Goal: Information Seeking & Learning: Learn about a topic

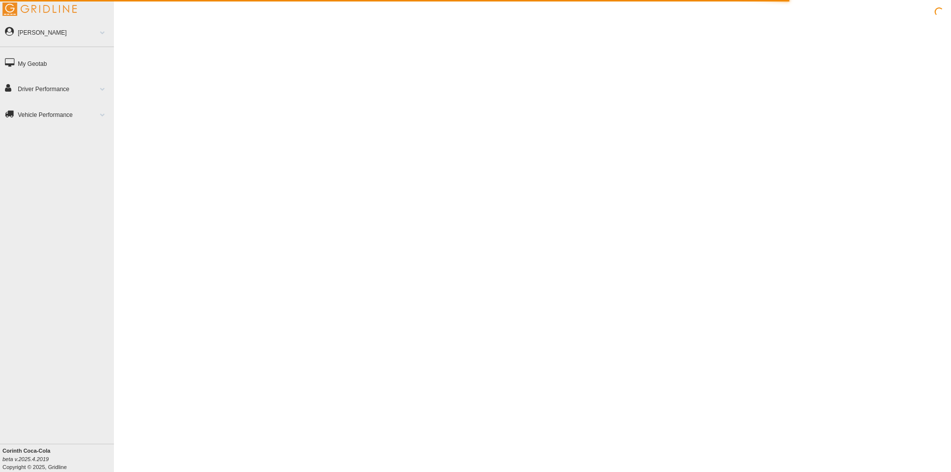
click at [52, 89] on link "Driver Performance" at bounding box center [57, 88] width 114 height 23
click at [103, 88] on span at bounding box center [102, 88] width 13 height 5
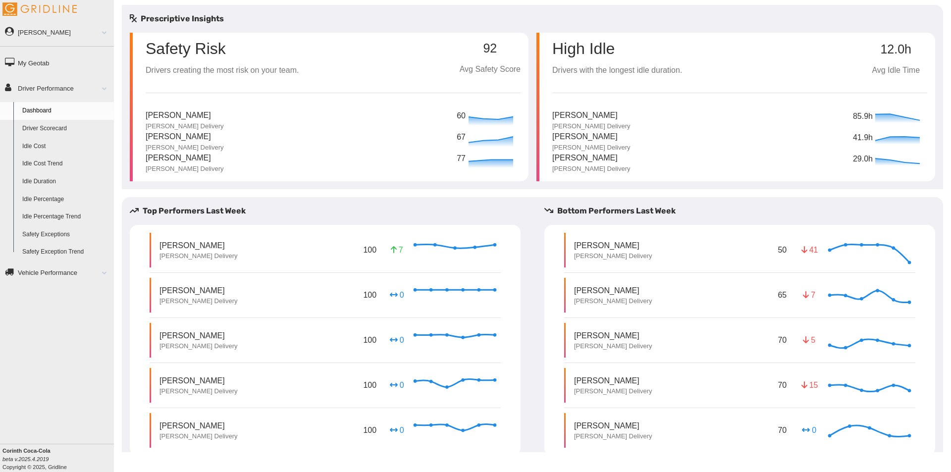
click at [54, 127] on link "Driver Scorecard" at bounding box center [66, 129] width 96 height 18
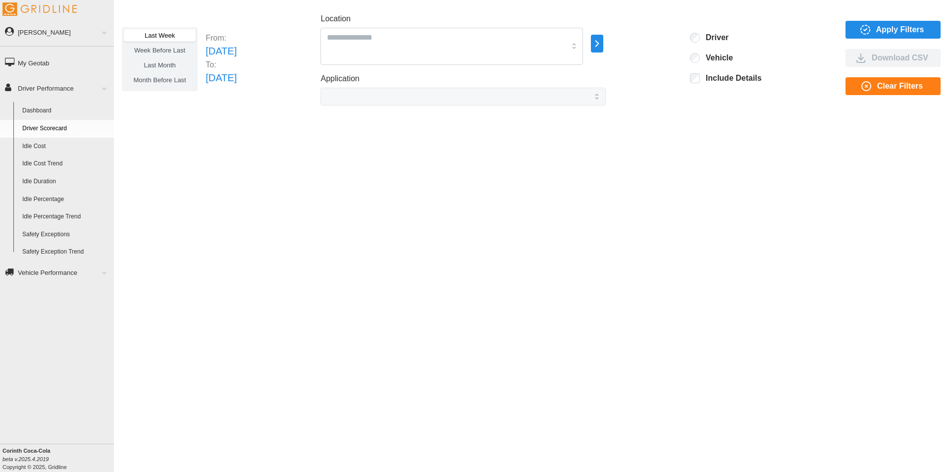
click at [50, 126] on link "Driver Scorecard" at bounding box center [66, 129] width 96 height 18
click at [410, 317] on div "Last Week Week Before Last Last Month Month Before Last From: [DATE] To: [DATE]…" at bounding box center [532, 228] width 837 height 447
click at [868, 28] on icon "button" at bounding box center [865, 30] width 12 height 12
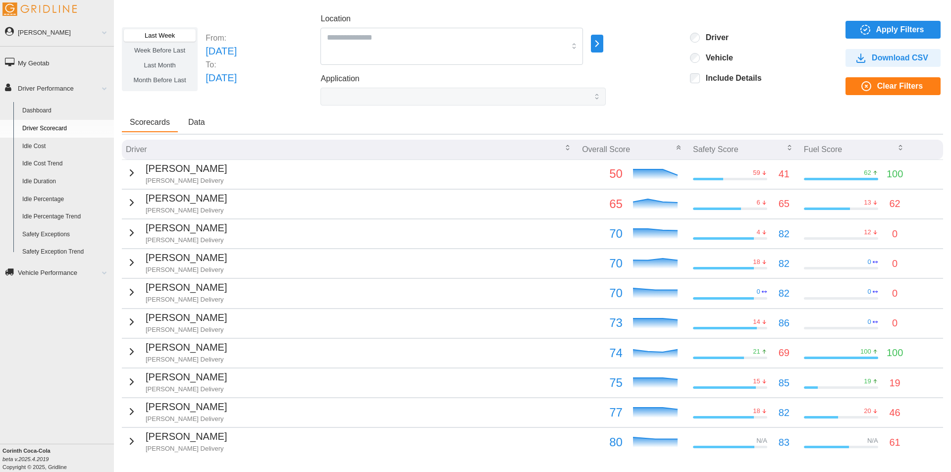
click at [786, 148] on icon "button" at bounding box center [790, 148] width 8 height 8
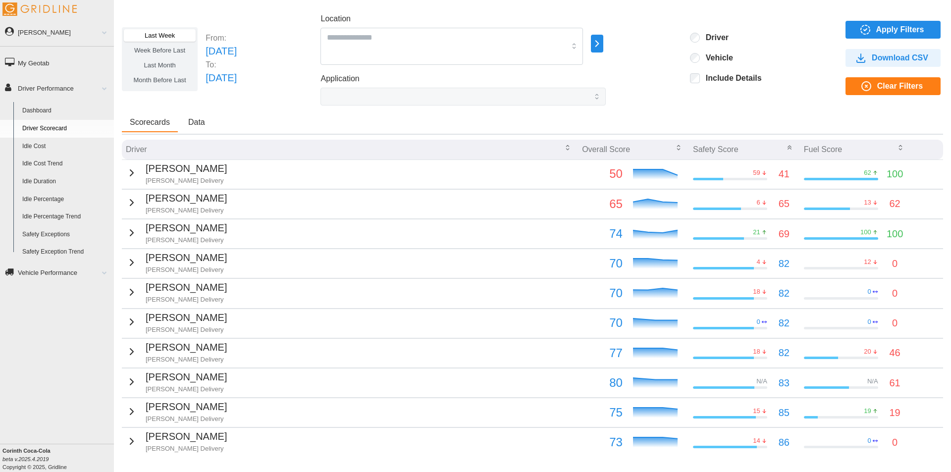
click at [788, 148] on icon "button" at bounding box center [789, 148] width 3 height 1
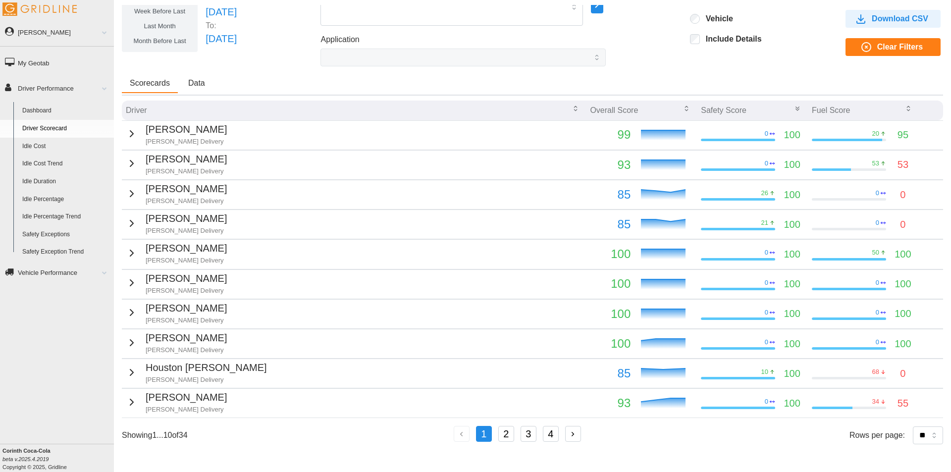
scroll to position [39, 0]
click at [927, 437] on select "** ** ** **" at bounding box center [928, 435] width 30 height 18
select select "**"
click at [913, 444] on select "** ** ** **" at bounding box center [928, 435] width 30 height 18
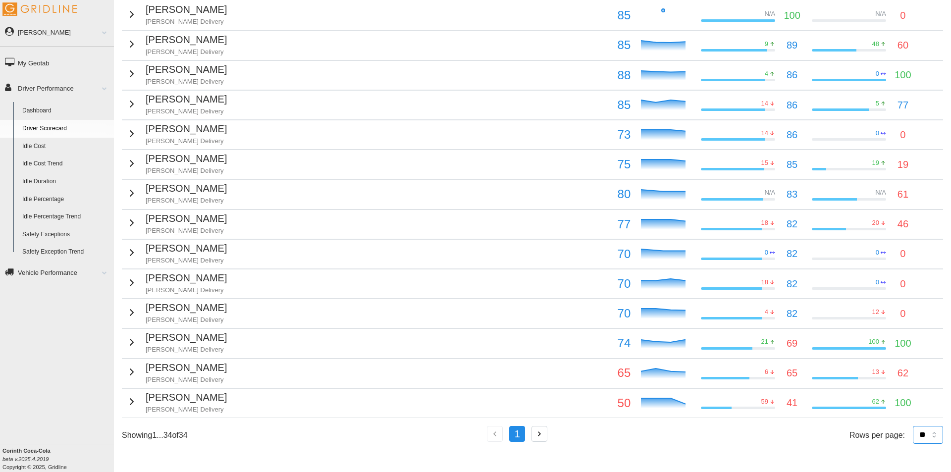
scroll to position [755, 0]
click at [927, 438] on select "** ** ** **" at bounding box center [928, 435] width 30 height 18
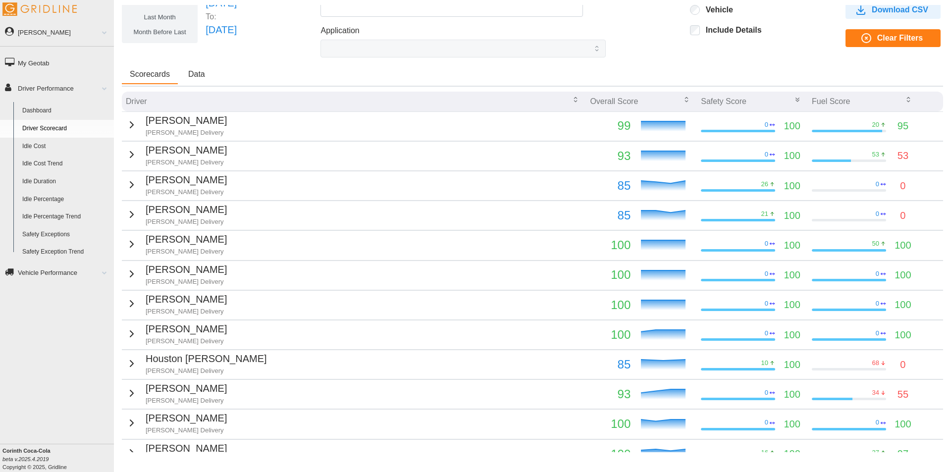
scroll to position [0, 0]
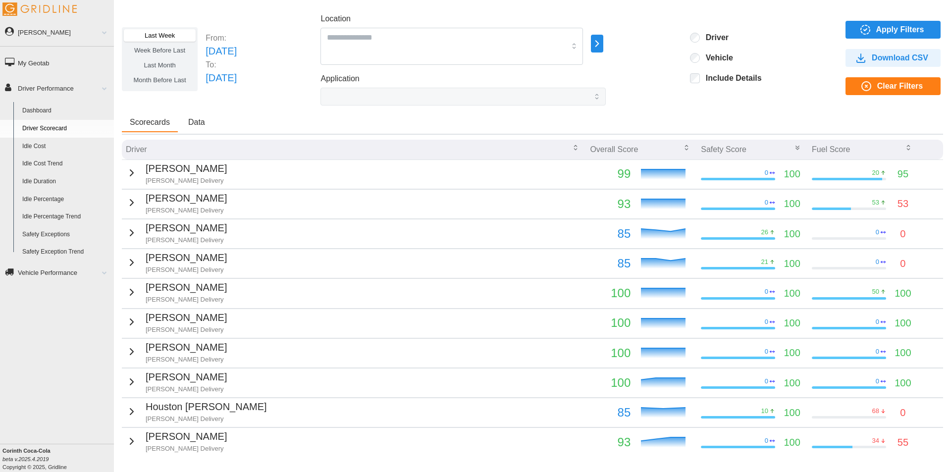
click at [904, 145] on icon "button" at bounding box center [908, 148] width 8 height 8
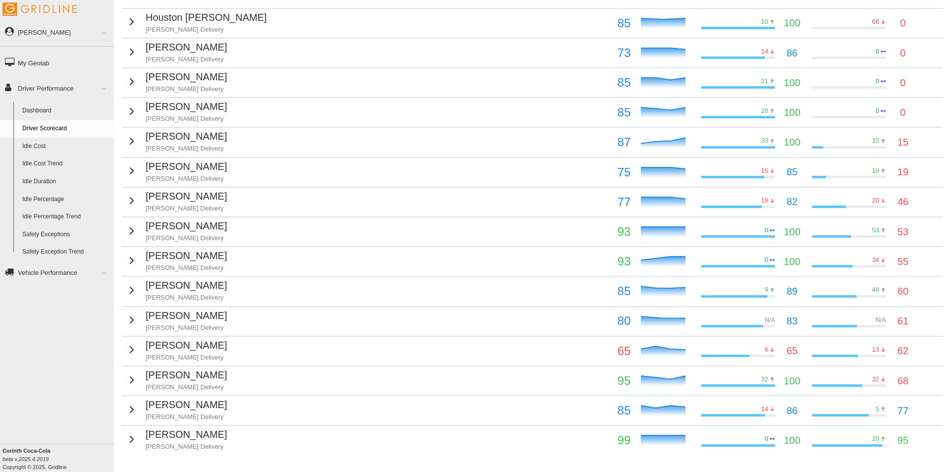
scroll to position [316, 0]
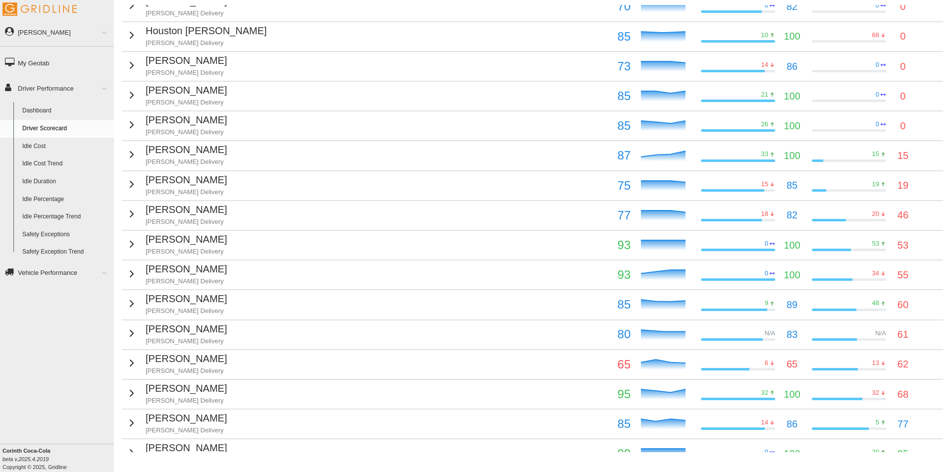
click at [129, 241] on icon "button" at bounding box center [132, 244] width 12 height 12
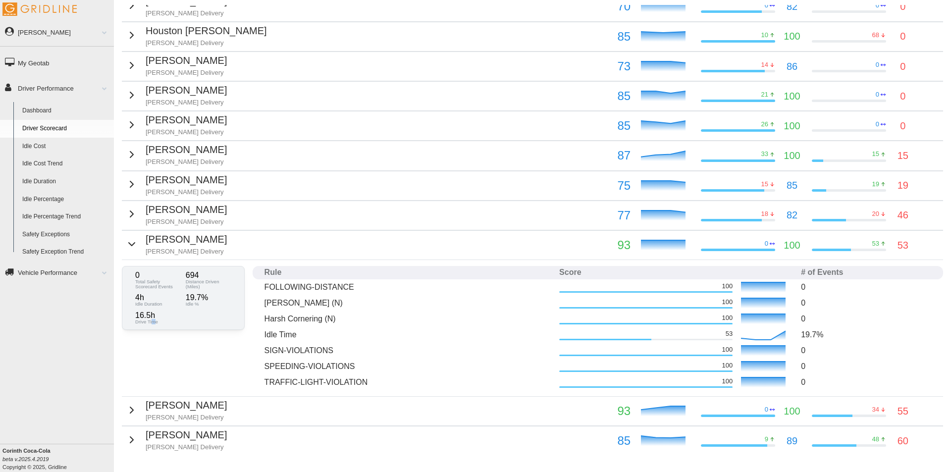
click at [153, 372] on div "0 Total Safety Scorecard Events 694 Distance Driven (Miles) 4 h Idle Duration 1…" at bounding box center [532, 328] width 821 height 136
click at [128, 241] on icon "button" at bounding box center [132, 244] width 12 height 12
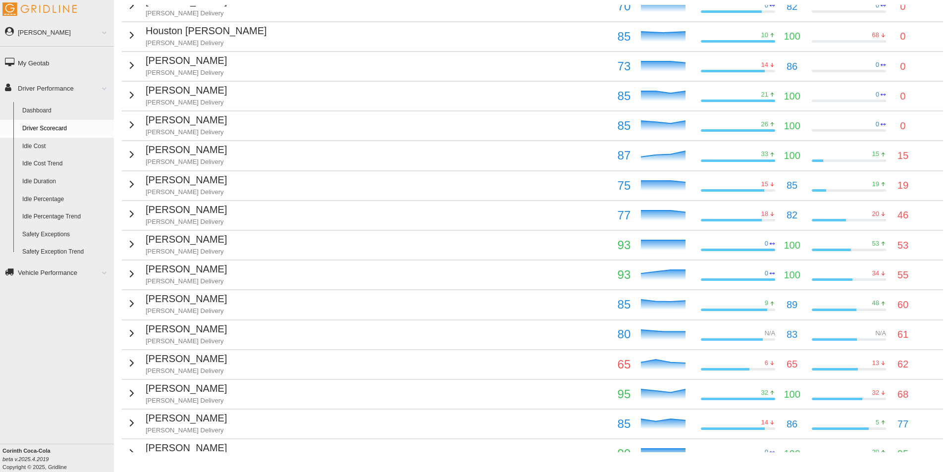
click at [126, 96] on icon "button" at bounding box center [132, 95] width 12 height 12
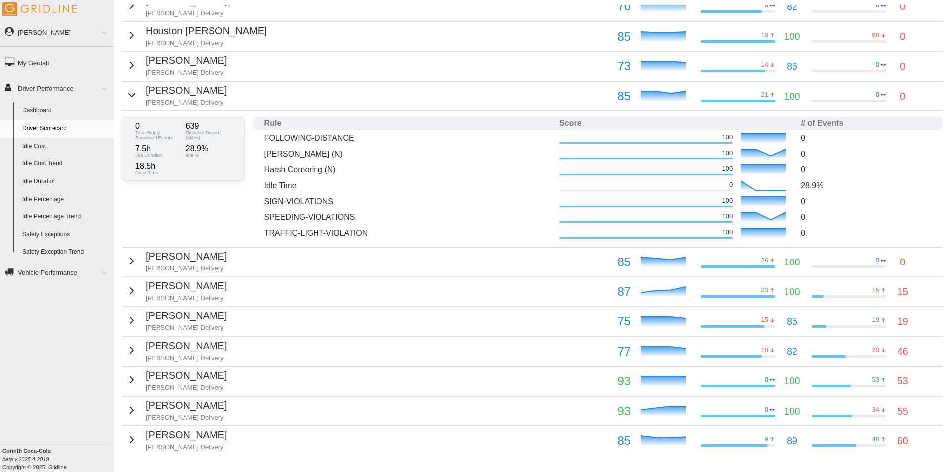
click at [126, 96] on icon "button" at bounding box center [132, 95] width 12 height 12
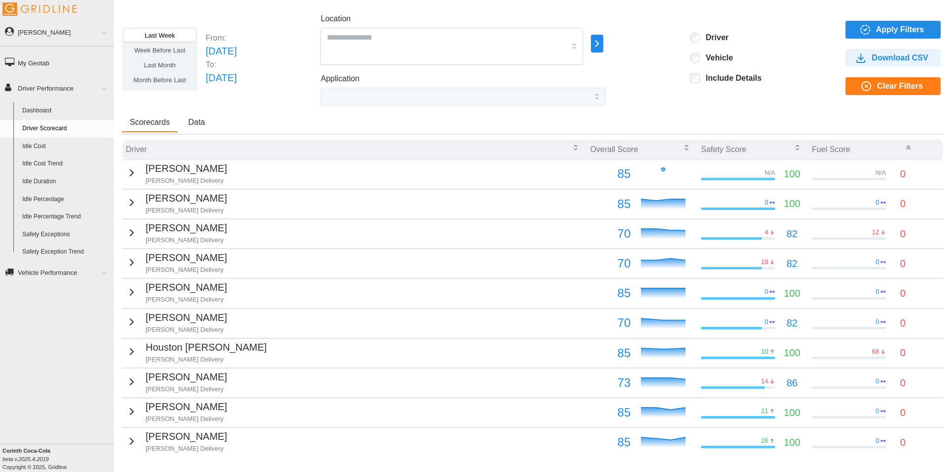
scroll to position [50, 0]
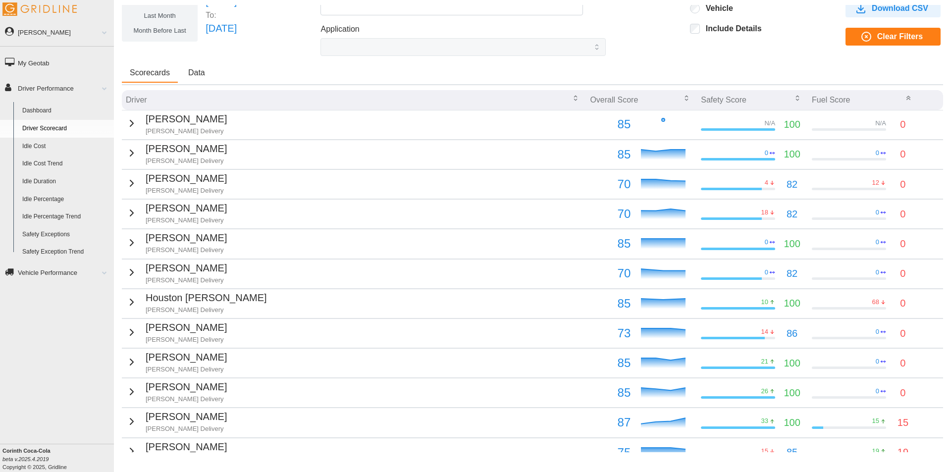
click at [126, 213] on icon "button" at bounding box center [132, 213] width 12 height 12
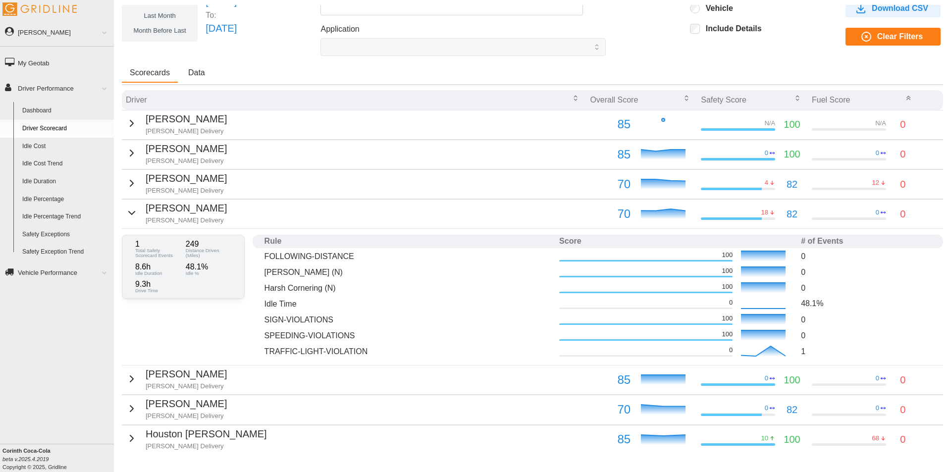
click at [129, 213] on icon "button" at bounding box center [132, 212] width 6 height 3
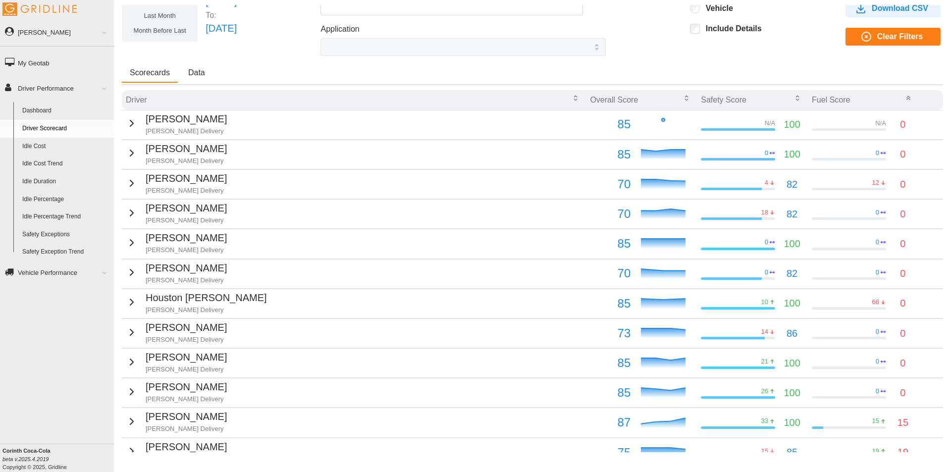
click at [572, 95] on icon "button" at bounding box center [576, 98] width 8 height 8
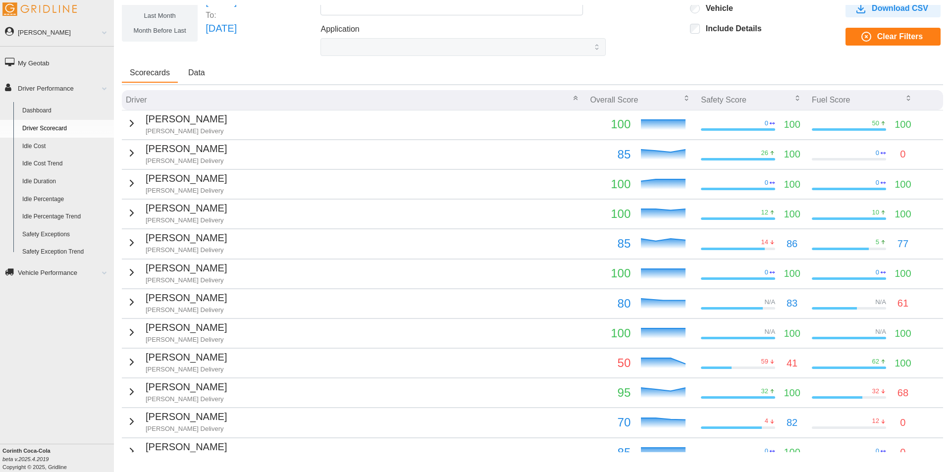
scroll to position [0, 0]
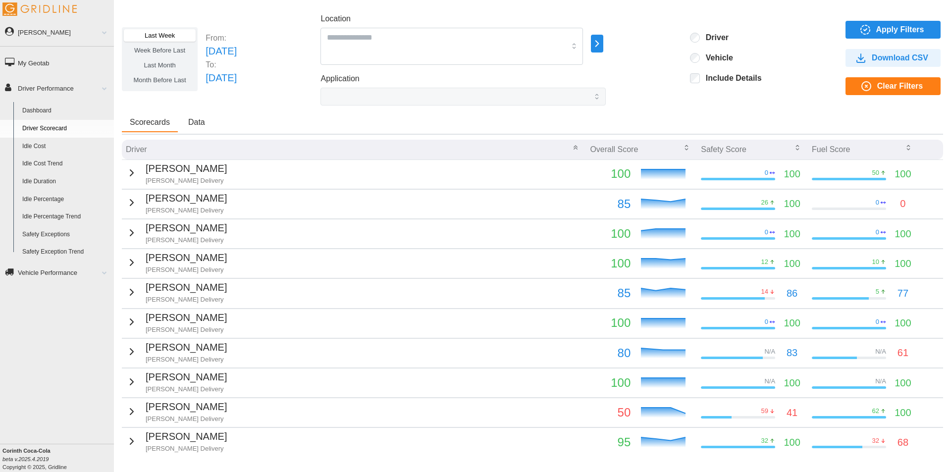
click at [572, 146] on icon "button" at bounding box center [576, 148] width 8 height 8
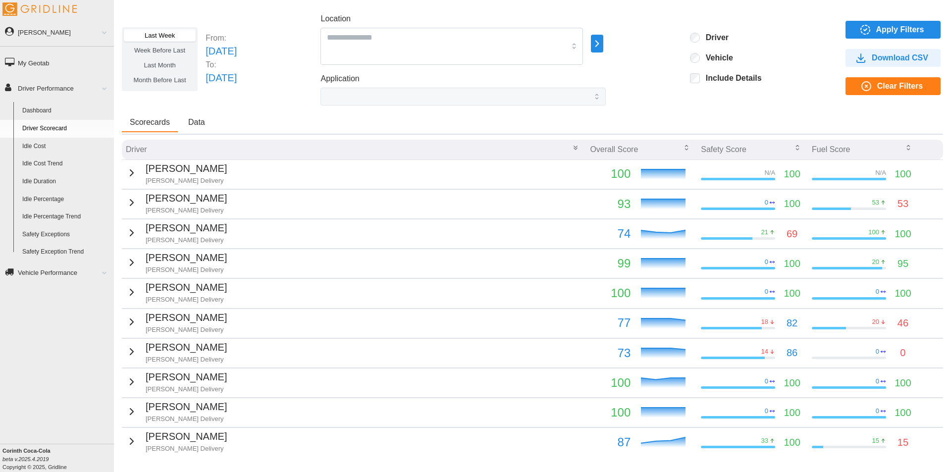
click at [572, 147] on icon "button" at bounding box center [576, 148] width 8 height 8
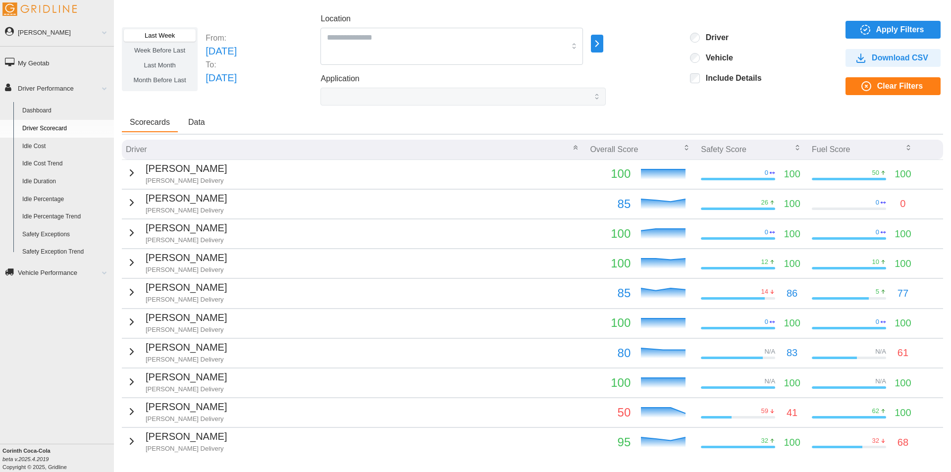
click at [572, 147] on icon "button" at bounding box center [576, 148] width 8 height 8
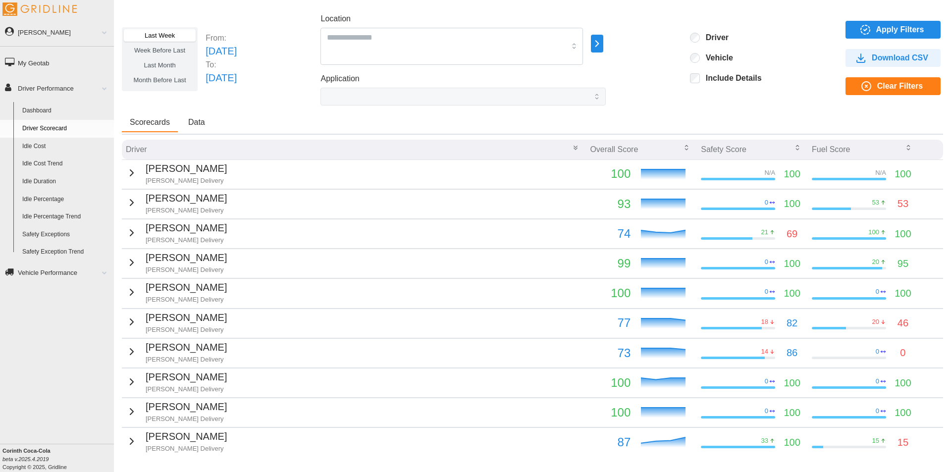
click at [686, 147] on icon "button" at bounding box center [687, 145] width 2 height 1
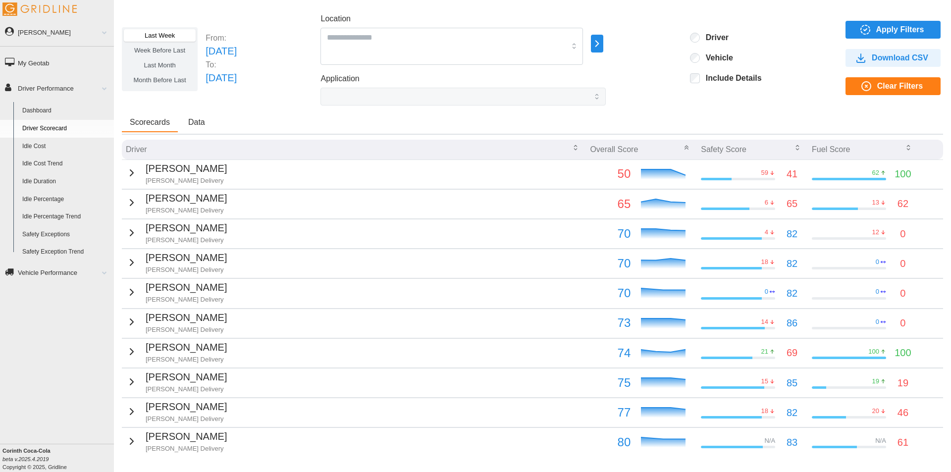
click at [685, 147] on icon "button" at bounding box center [686, 146] width 3 height 1
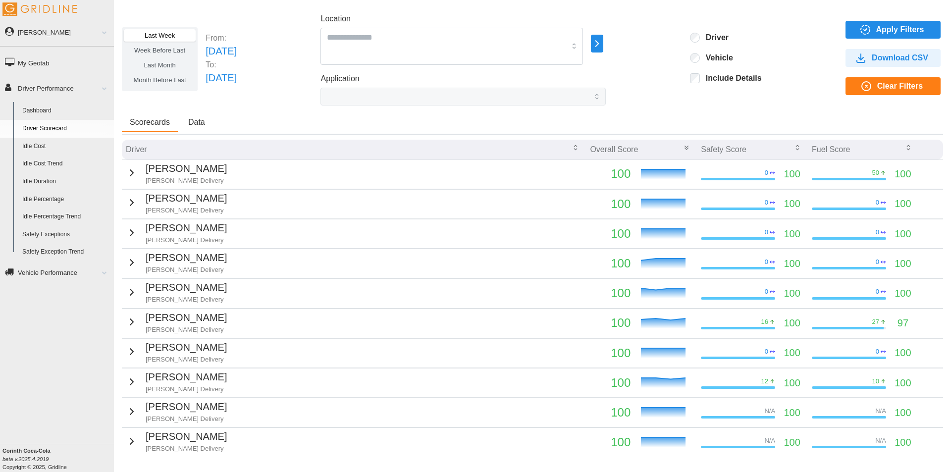
click at [683, 148] on icon "button" at bounding box center [687, 148] width 8 height 8
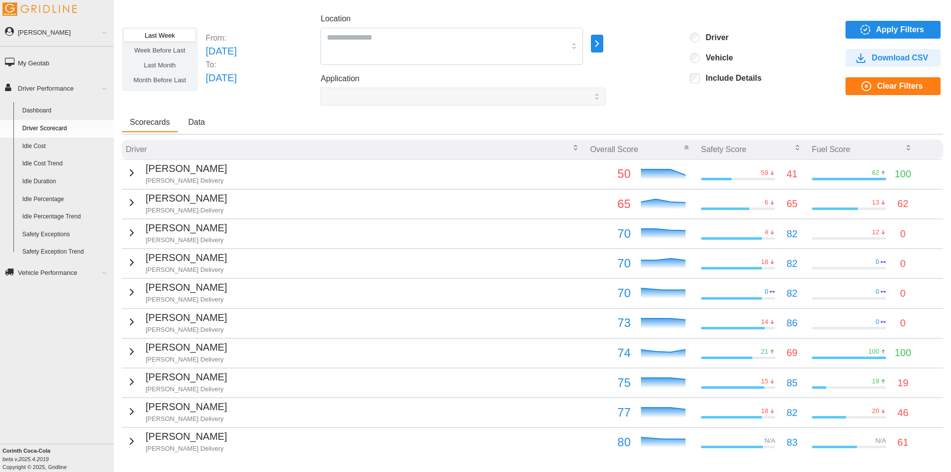
click at [130, 171] on icon "button" at bounding box center [131, 173] width 3 height 6
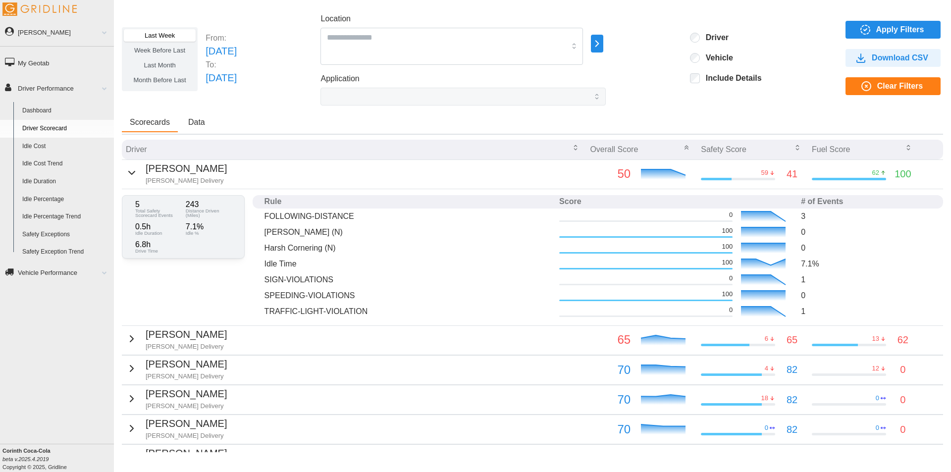
click at [129, 171] on icon "button" at bounding box center [132, 172] width 6 height 3
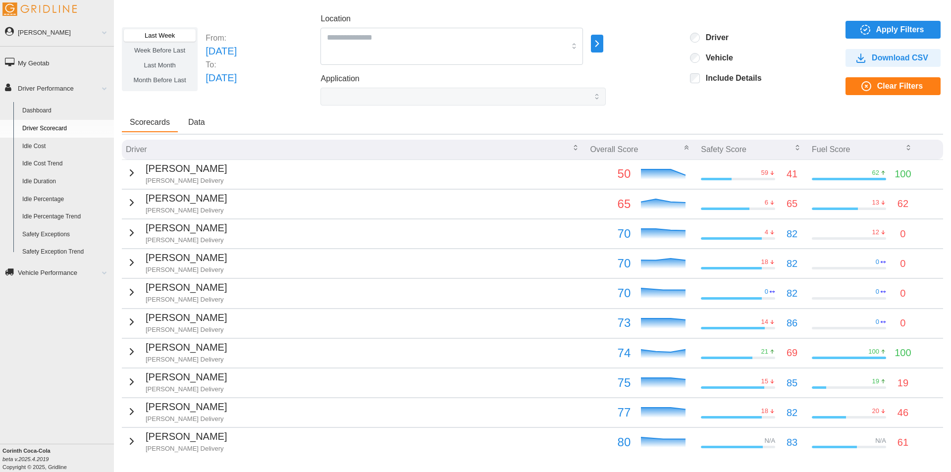
click at [876, 28] on span "Apply Filters" at bounding box center [900, 29] width 48 height 17
click at [883, 30] on span "Apply Filters" at bounding box center [900, 29] width 48 height 17
click at [104, 34] on span at bounding box center [100, 32] width 13 height 5
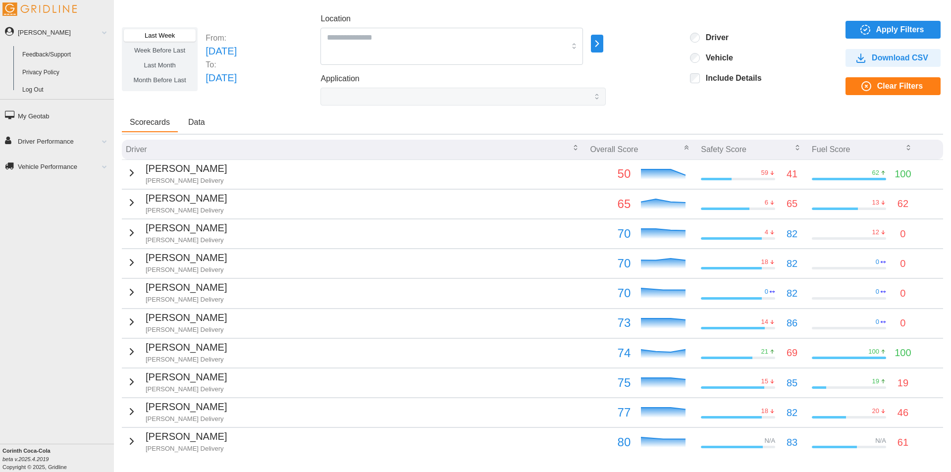
click at [106, 32] on span at bounding box center [100, 32] width 13 height 5
click at [105, 86] on span at bounding box center [100, 88] width 13 height 5
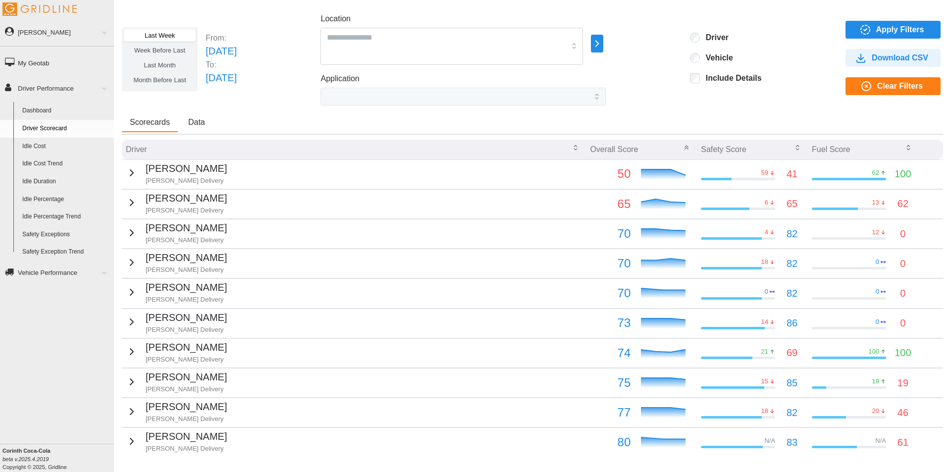
click at [40, 146] on link "Idle Cost" at bounding box center [66, 147] width 96 height 18
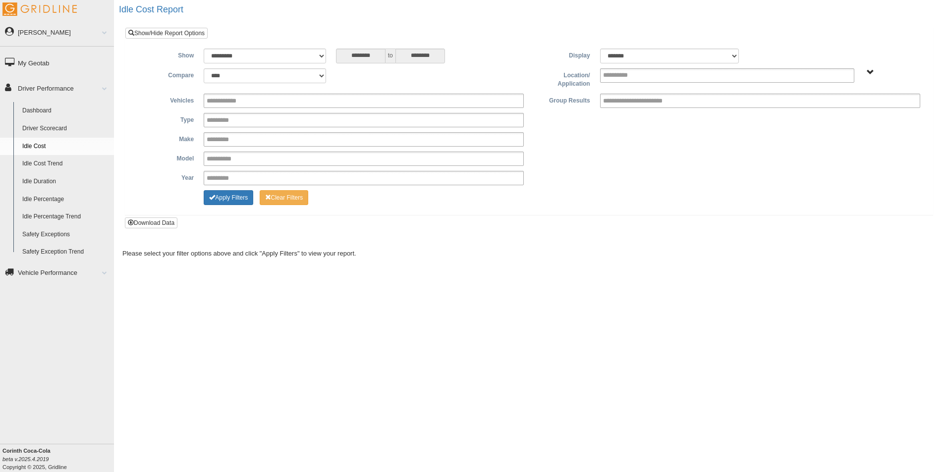
click at [45, 108] on link "Dashboard" at bounding box center [66, 111] width 96 height 18
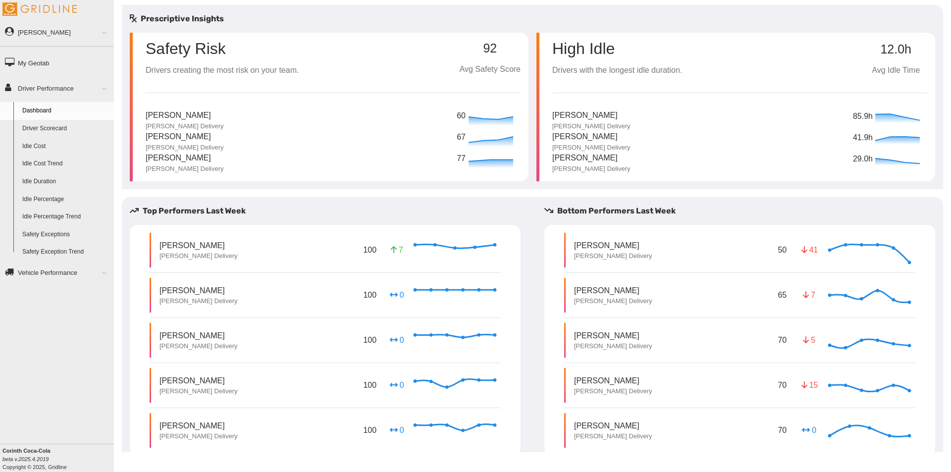
click at [54, 127] on link "Driver Scorecard" at bounding box center [66, 129] width 96 height 18
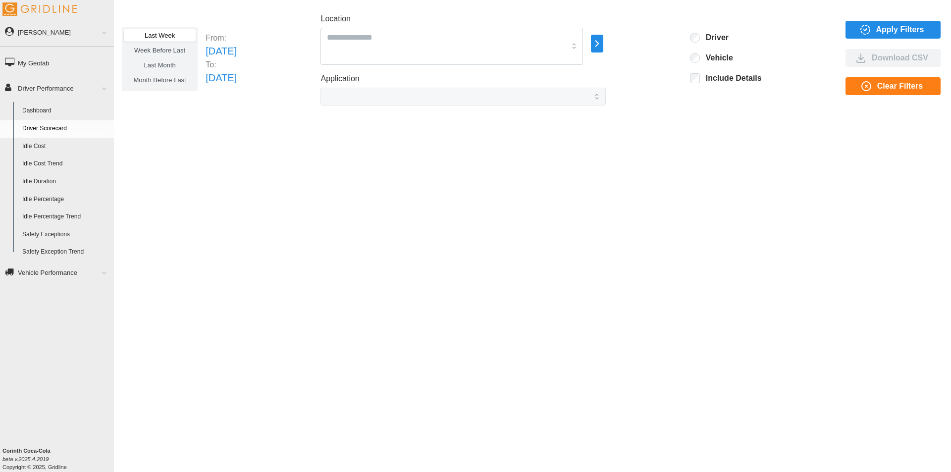
click at [891, 24] on span "Apply Filters" at bounding box center [900, 29] width 48 height 17
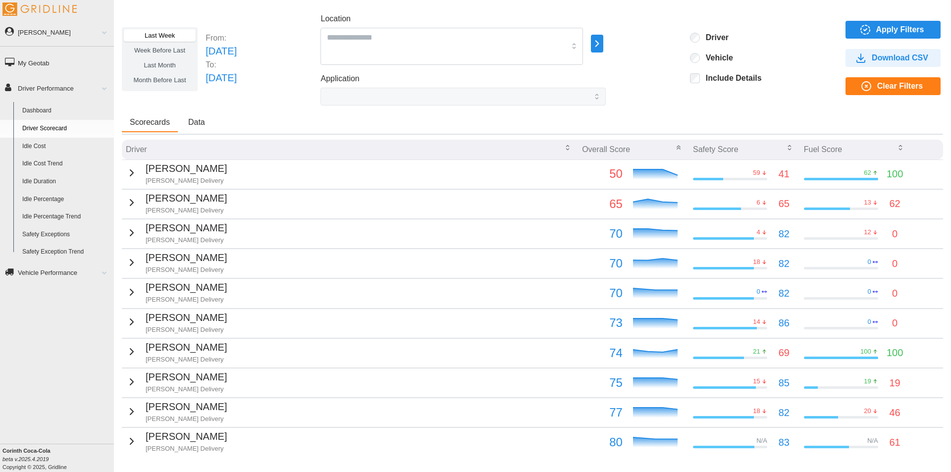
click at [876, 24] on span "Apply Filters" at bounding box center [900, 29] width 48 height 17
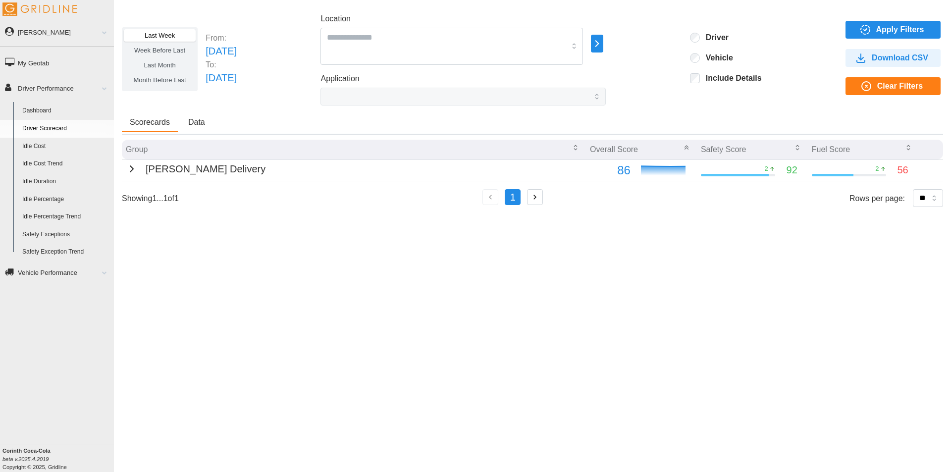
click at [126, 167] on icon "button" at bounding box center [132, 169] width 12 height 12
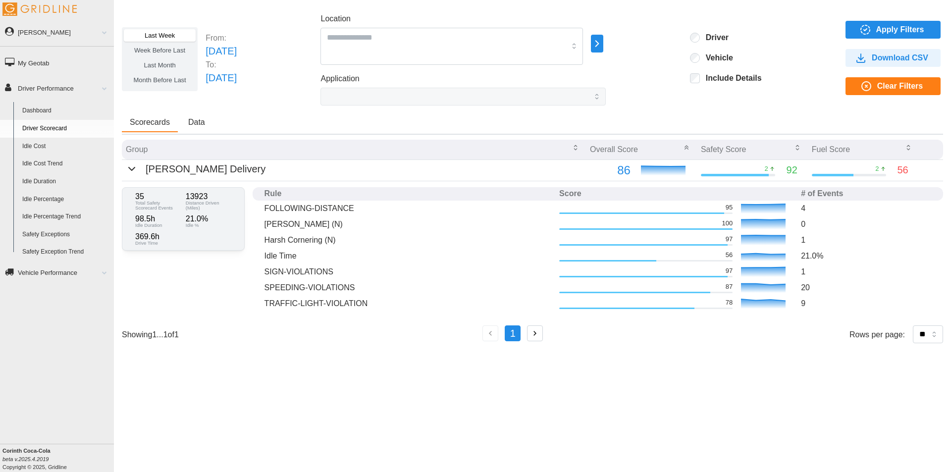
click at [126, 167] on icon "button" at bounding box center [132, 169] width 12 height 12
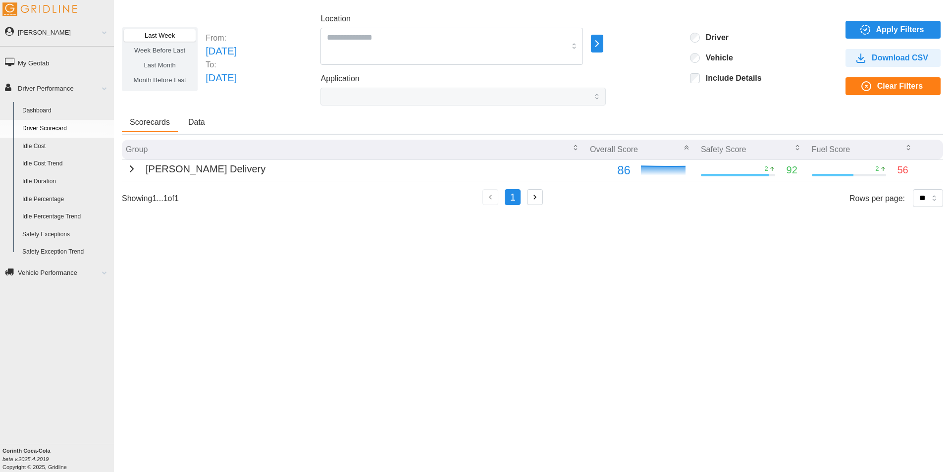
click at [889, 27] on span "Apply Filters" at bounding box center [900, 29] width 48 height 17
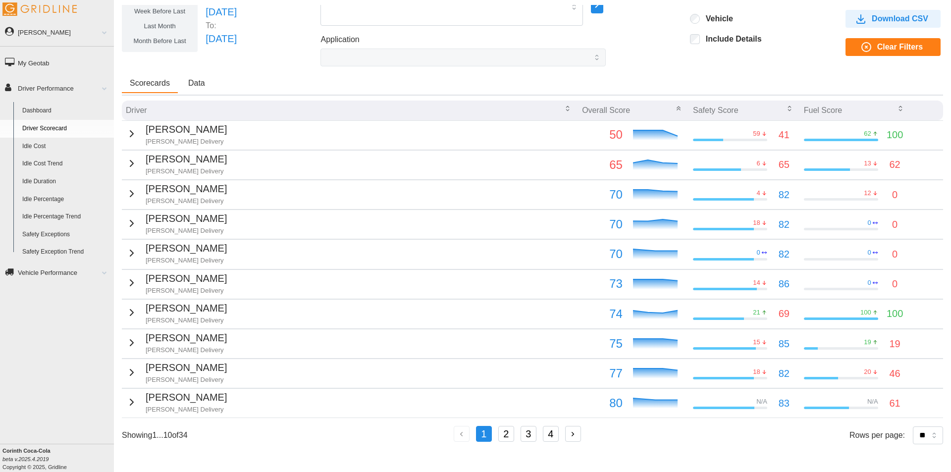
scroll to position [39, 0]
click at [925, 436] on select "** ** ** **" at bounding box center [928, 435] width 30 height 18
select select "**"
click at [913, 444] on select "** ** ** **" at bounding box center [928, 435] width 30 height 18
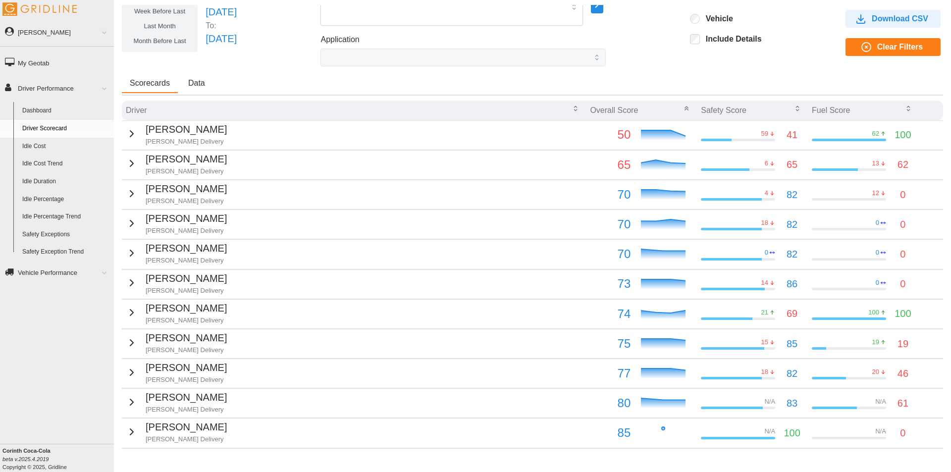
click at [196, 85] on span "Data" at bounding box center [196, 83] width 17 height 8
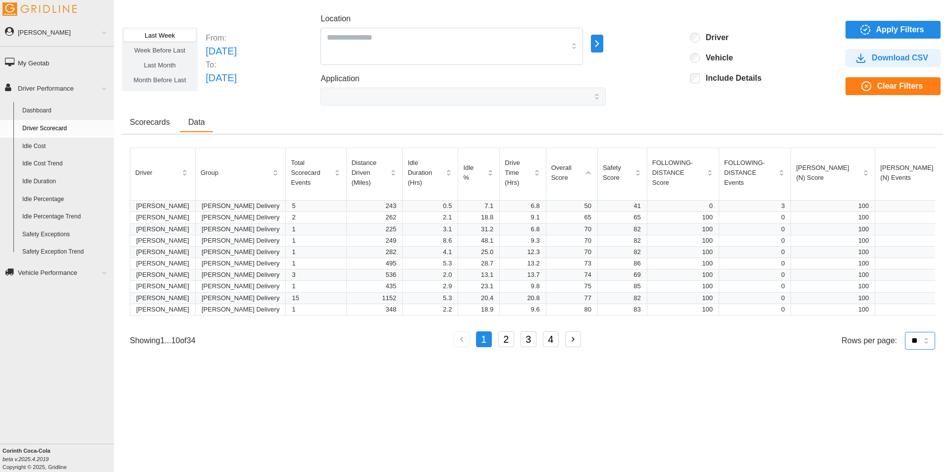
click at [927, 344] on select "** ** ** **" at bounding box center [920, 341] width 30 height 18
select select "**"
click at [905, 350] on select "** ** ** **" at bounding box center [920, 341] width 30 height 18
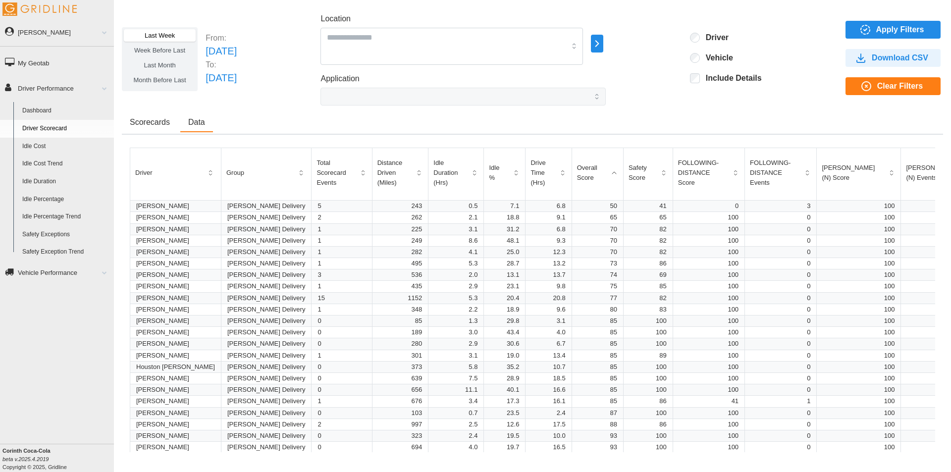
click at [471, 172] on icon "button" at bounding box center [475, 173] width 8 height 8
click at [889, 56] on span "Download CSV" at bounding box center [900, 58] width 56 height 17
click at [152, 122] on span "Scorecards" at bounding box center [150, 122] width 40 height 8
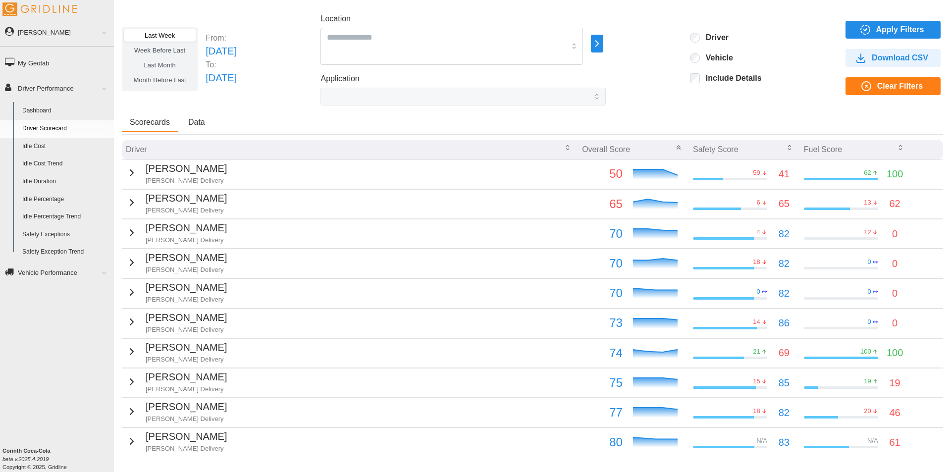
click at [675, 148] on icon "button" at bounding box center [679, 148] width 8 height 8
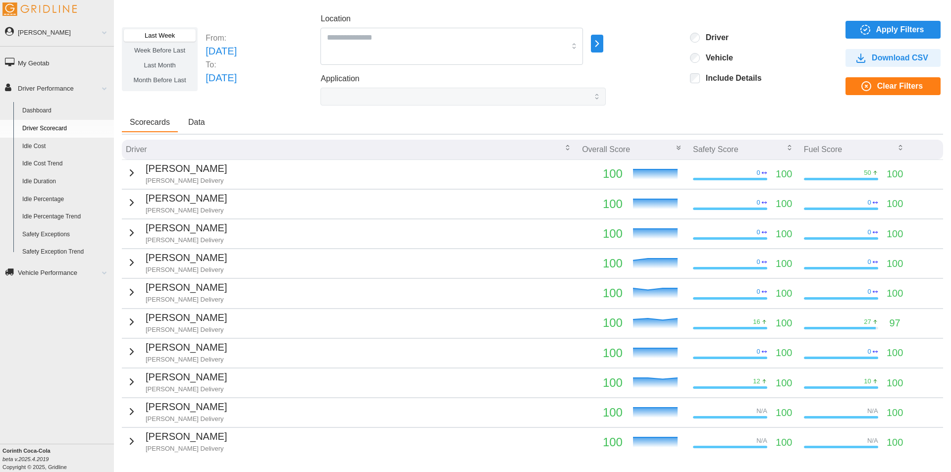
click at [899, 147] on icon "button" at bounding box center [900, 145] width 2 height 1
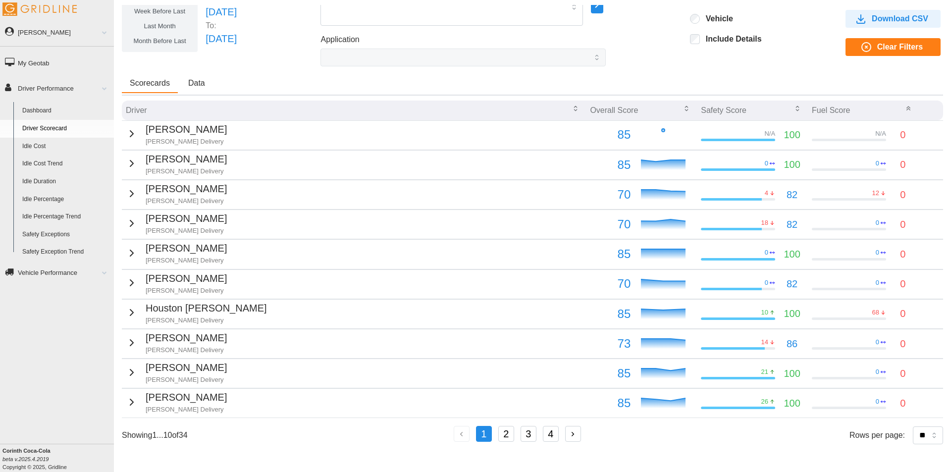
scroll to position [39, 0]
click at [928, 437] on select "** ** ** **" at bounding box center [928, 435] width 30 height 18
select select "**"
click at [913, 444] on select "** ** ** **" at bounding box center [928, 435] width 30 height 18
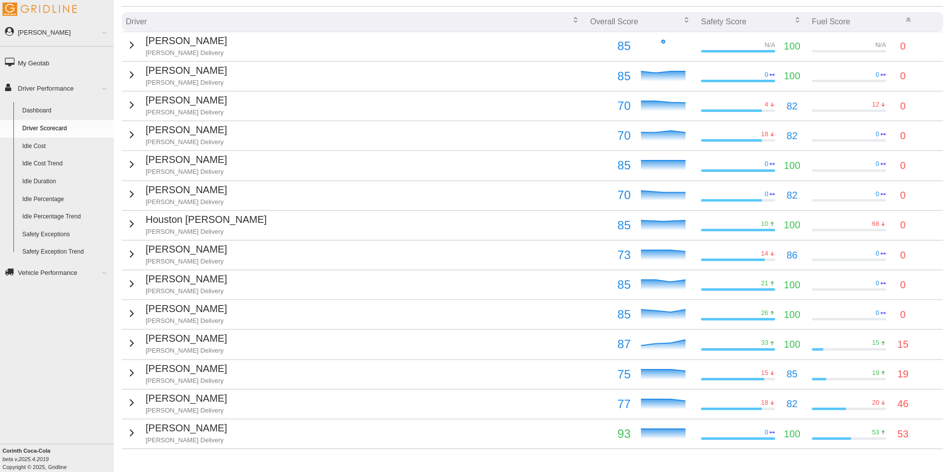
scroll to position [0, 0]
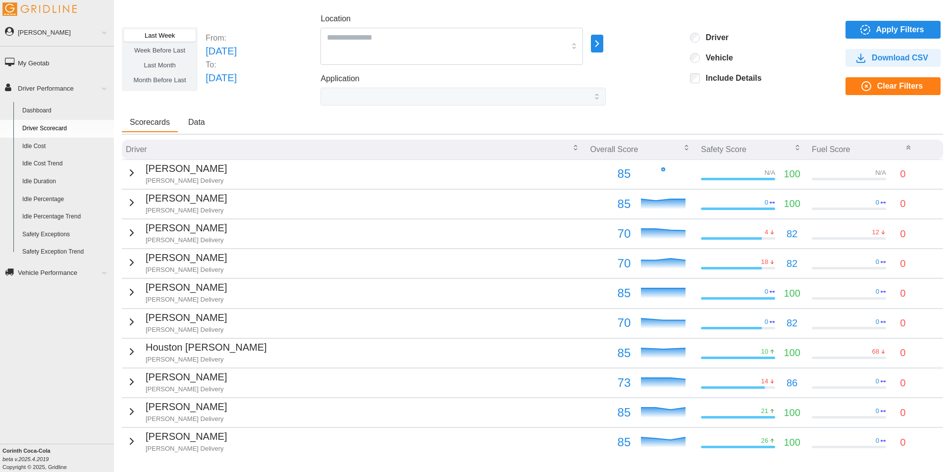
click at [201, 124] on span "Data" at bounding box center [196, 122] width 17 height 8
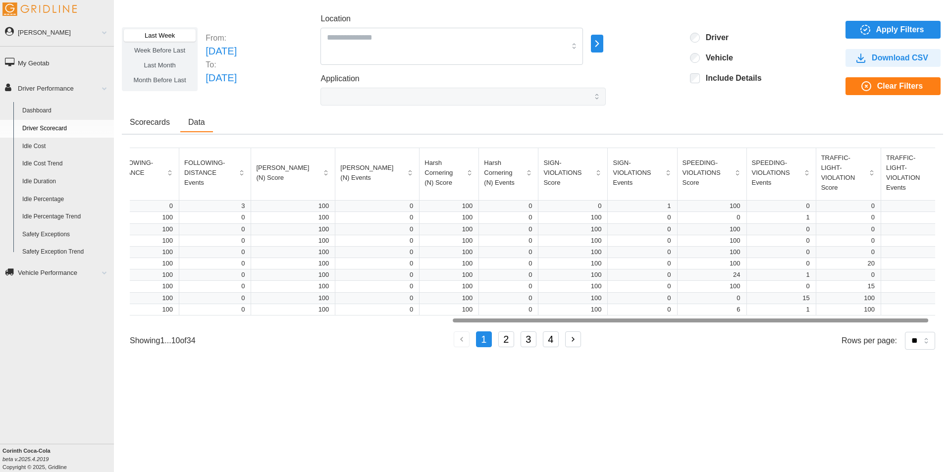
scroll to position [0, 555]
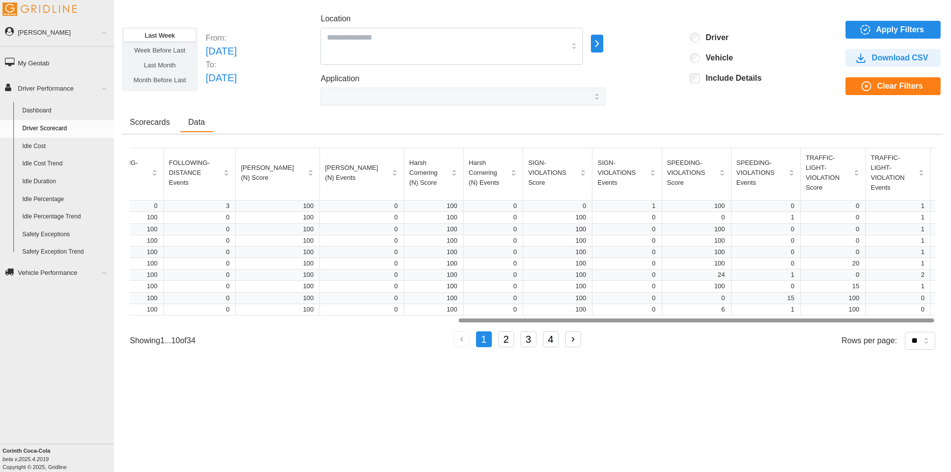
click at [796, 318] on div at bounding box center [696, 319] width 475 height 3
click at [950, 172] on icon "button" at bounding box center [969, 173] width 8 height 8
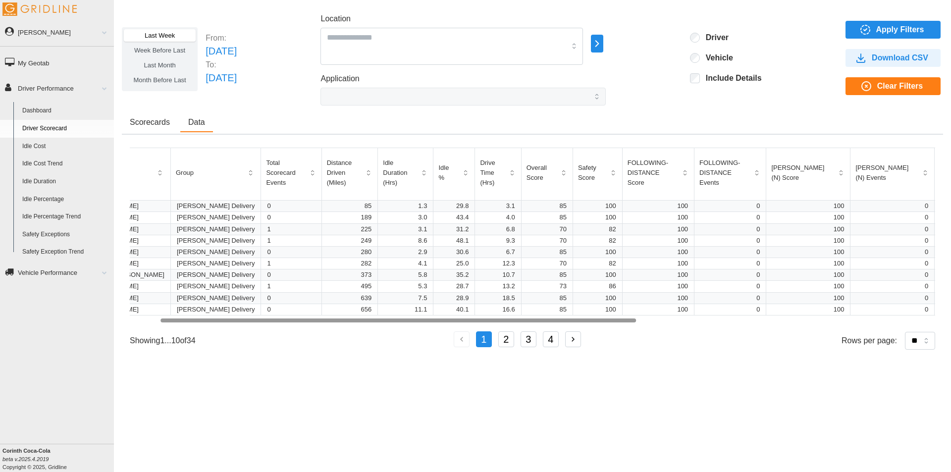
scroll to position [0, 0]
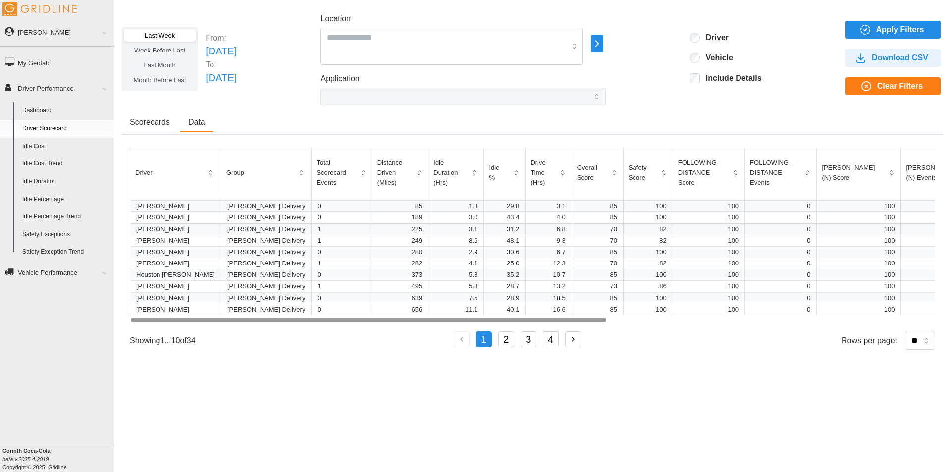
click at [329, 318] on div at bounding box center [368, 319] width 475 height 3
click at [886, 59] on span "Download CSV" at bounding box center [900, 58] width 56 height 17
click at [896, 28] on span "Apply Filters" at bounding box center [900, 29] width 48 height 17
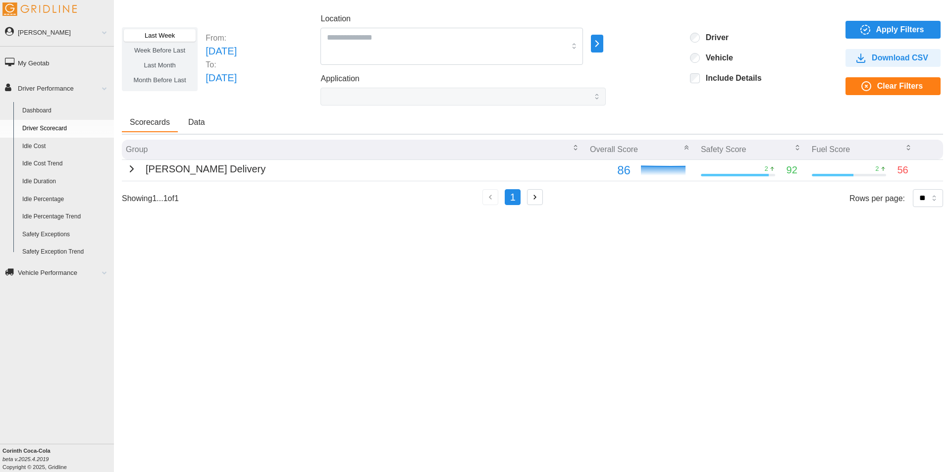
click at [901, 26] on span "Apply Filters" at bounding box center [900, 29] width 48 height 17
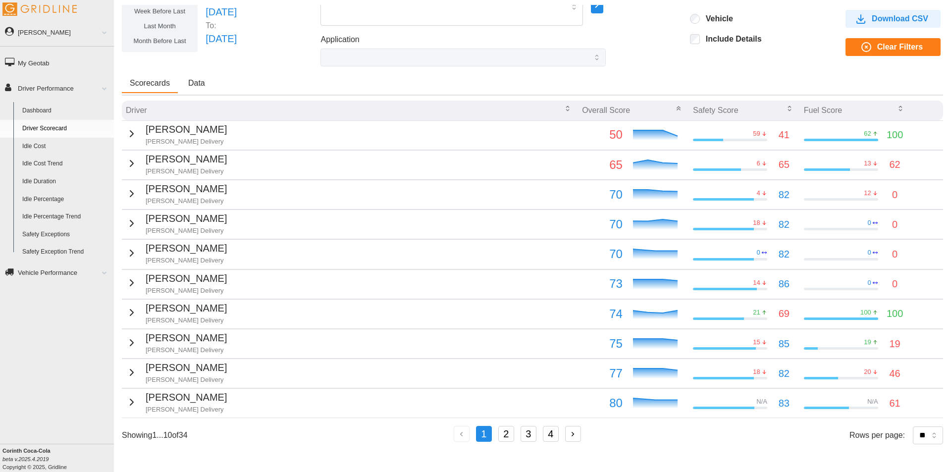
scroll to position [39, 0]
click at [925, 433] on select "** ** ** **" at bounding box center [928, 435] width 30 height 18
select select "**"
click at [913, 444] on select "** ** ** **" at bounding box center [928, 435] width 30 height 18
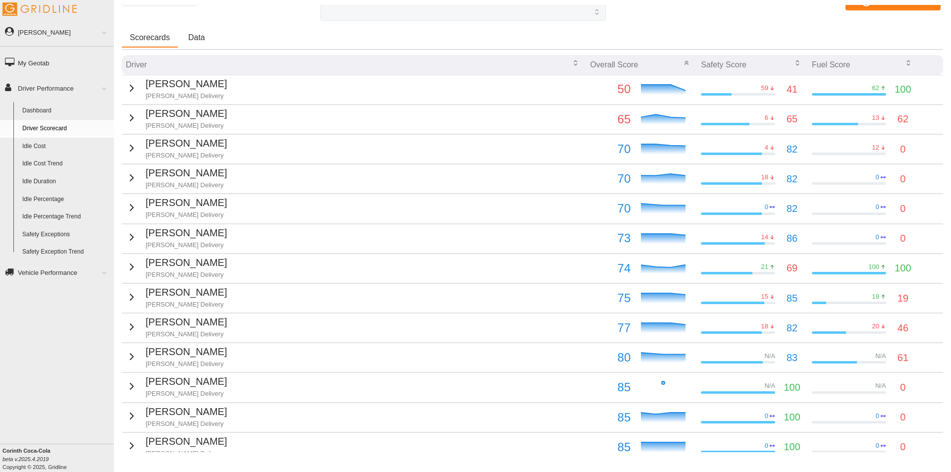
scroll to position [0, 0]
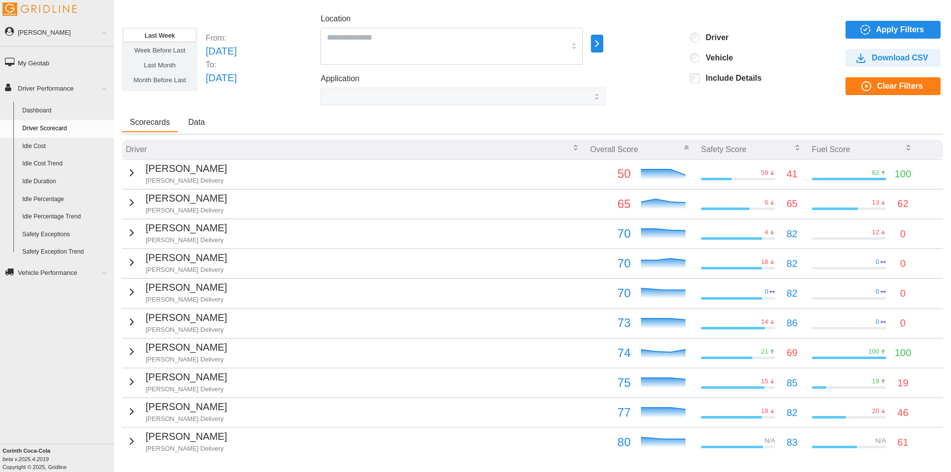
click at [282, 51] on div "Last Week Week Before Last Last Month Month Before Last From: Sun Aug 03 2025 T…" at bounding box center [532, 59] width 821 height 93
drag, startPoint x: 256, startPoint y: 50, endPoint x: 207, endPoint y: 53, distance: 49.2
click at [207, 53] on p "Sun Aug 03 2025" at bounding box center [221, 51] width 31 height 15
click at [167, 31] on label "Last Week" at bounding box center [160, 35] width 72 height 12
click at [246, 97] on div "Last Week Week Before Last Last Month Month Before Last From: Sun Aug 03 2025 T…" at bounding box center [532, 59] width 821 height 93
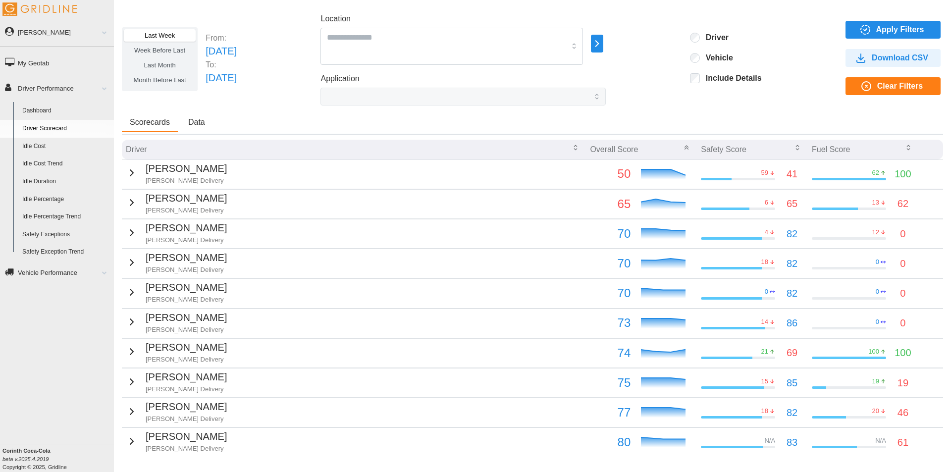
click at [161, 33] on span "Last Week" at bounding box center [160, 35] width 30 height 7
click at [793, 147] on icon "button" at bounding box center [797, 148] width 8 height 8
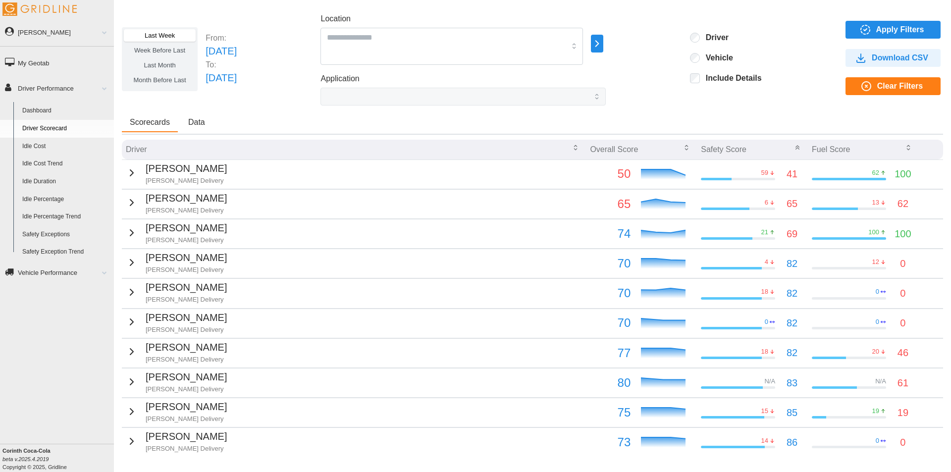
click at [796, 147] on icon "button" at bounding box center [797, 146] width 3 height 1
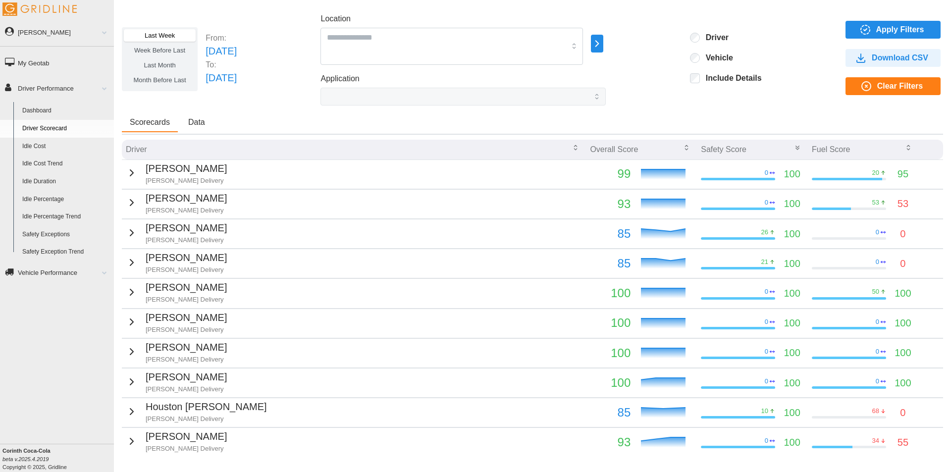
click at [796, 147] on icon "button" at bounding box center [797, 146] width 3 height 1
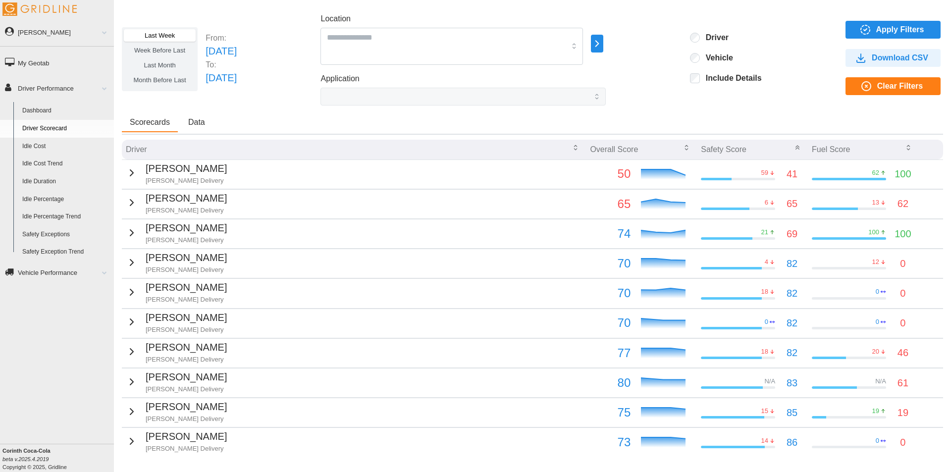
click at [904, 146] on icon "button" at bounding box center [908, 148] width 8 height 8
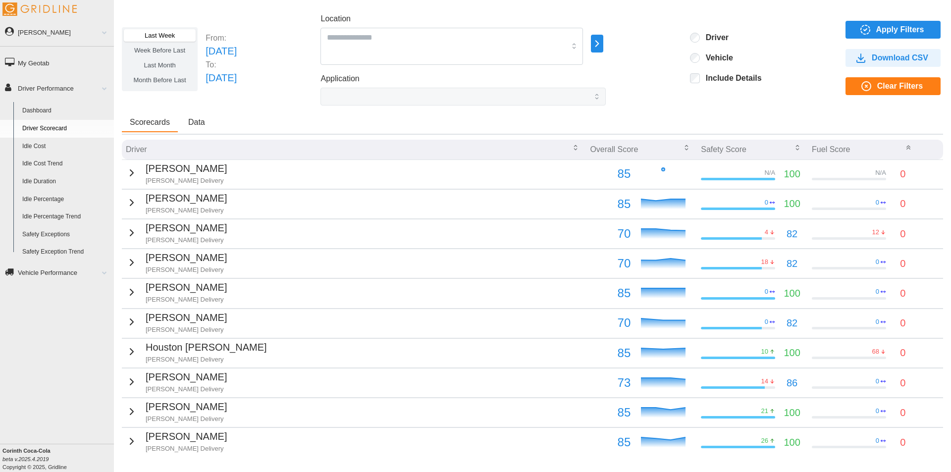
click at [796, 146] on icon "button" at bounding box center [797, 145] width 2 height 1
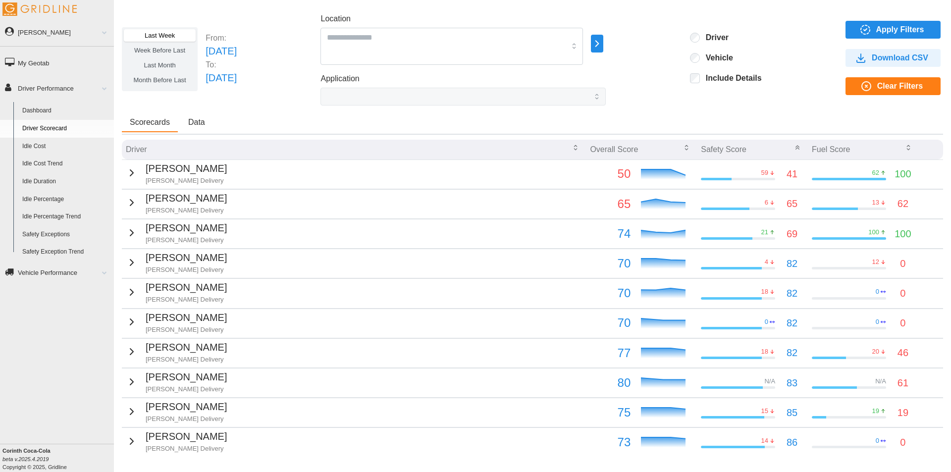
click at [895, 24] on span "Apply Filters" at bounding box center [900, 29] width 48 height 17
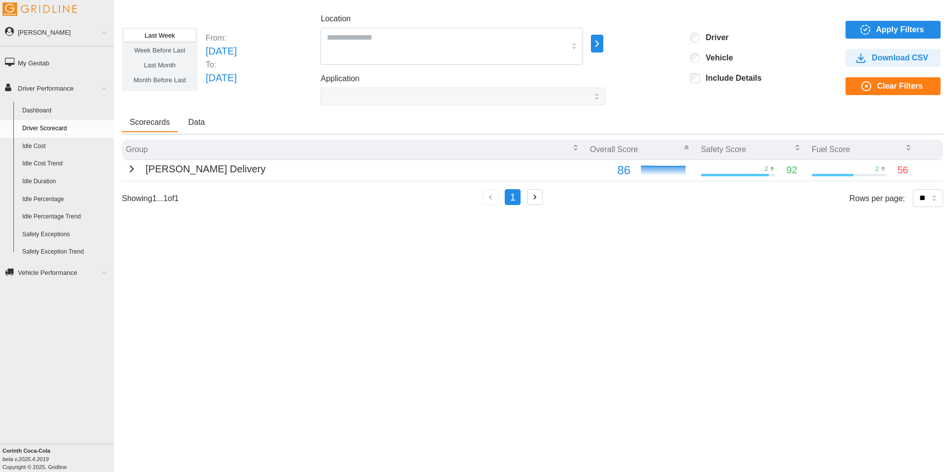
click at [199, 120] on span "Data" at bounding box center [196, 122] width 17 height 8
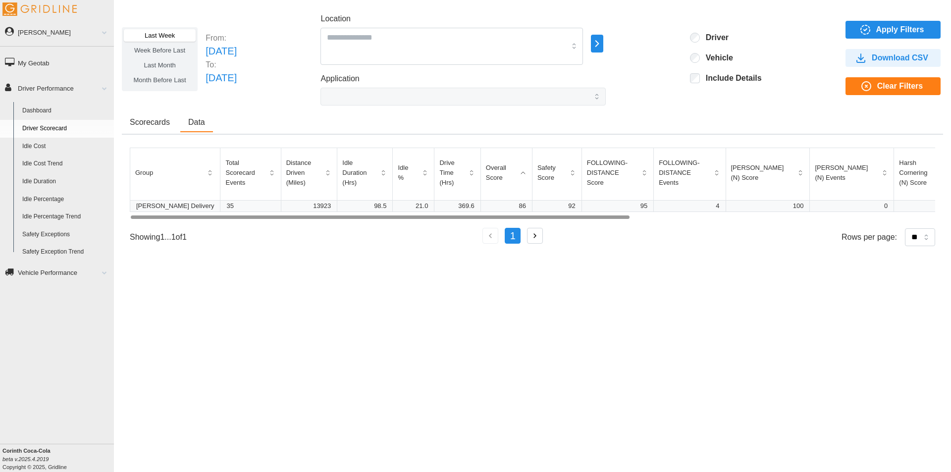
click at [138, 123] on span "Scorecards" at bounding box center [150, 122] width 40 height 8
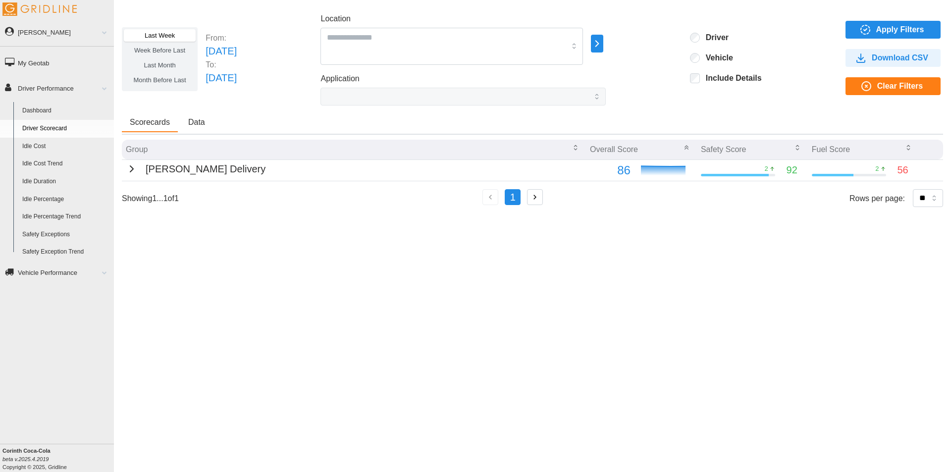
click at [197, 120] on span "Data" at bounding box center [196, 122] width 17 height 8
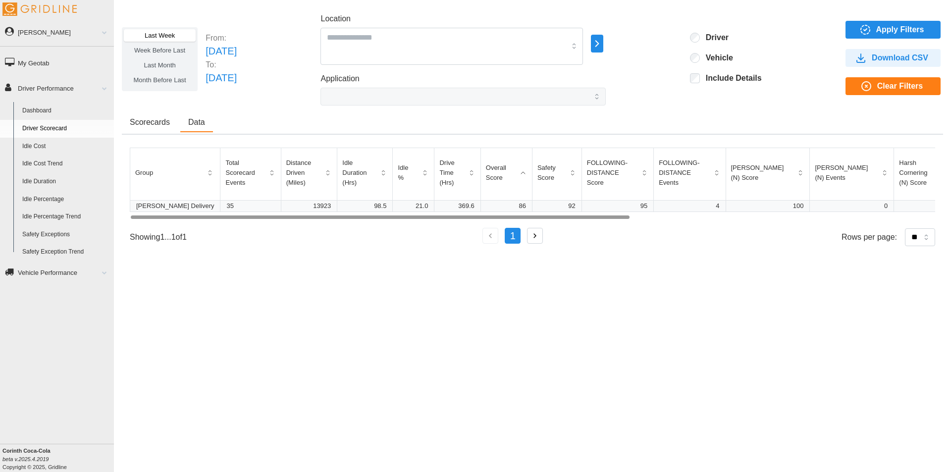
click at [298, 220] on div at bounding box center [532, 217] width 805 height 6
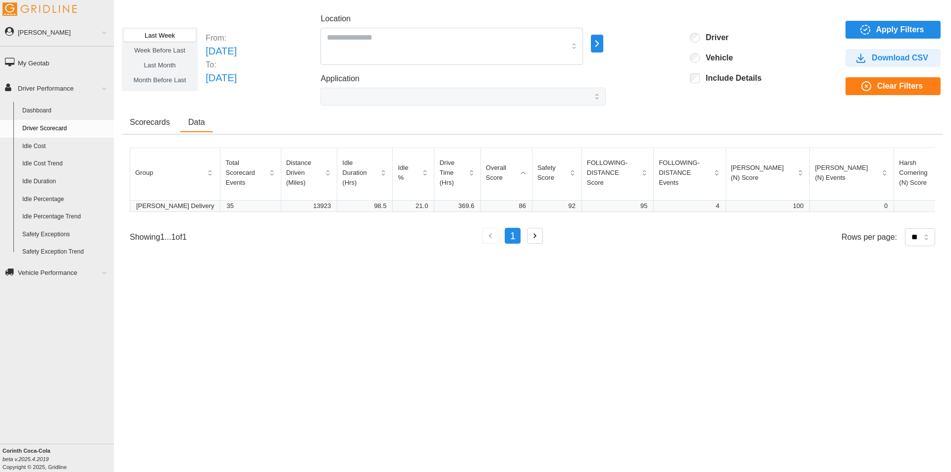
click at [142, 120] on span "Scorecards" at bounding box center [150, 122] width 40 height 8
